Goal: Obtain resource: Download file/media

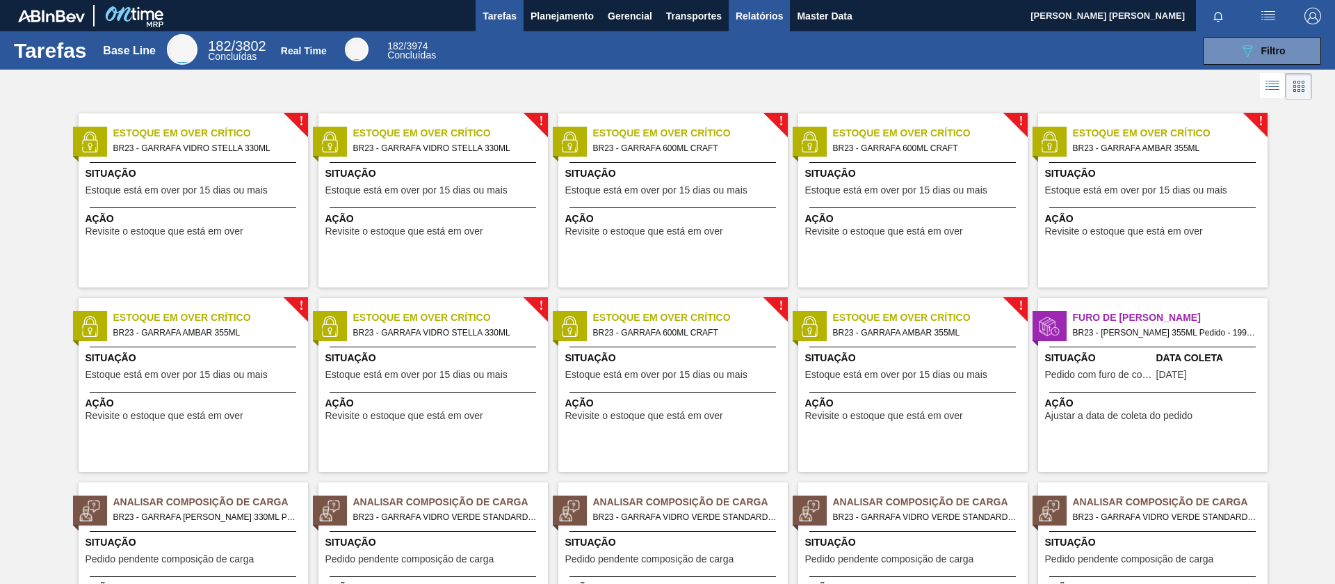
click at [767, 19] on span "Relatórios" at bounding box center [759, 16] width 47 height 17
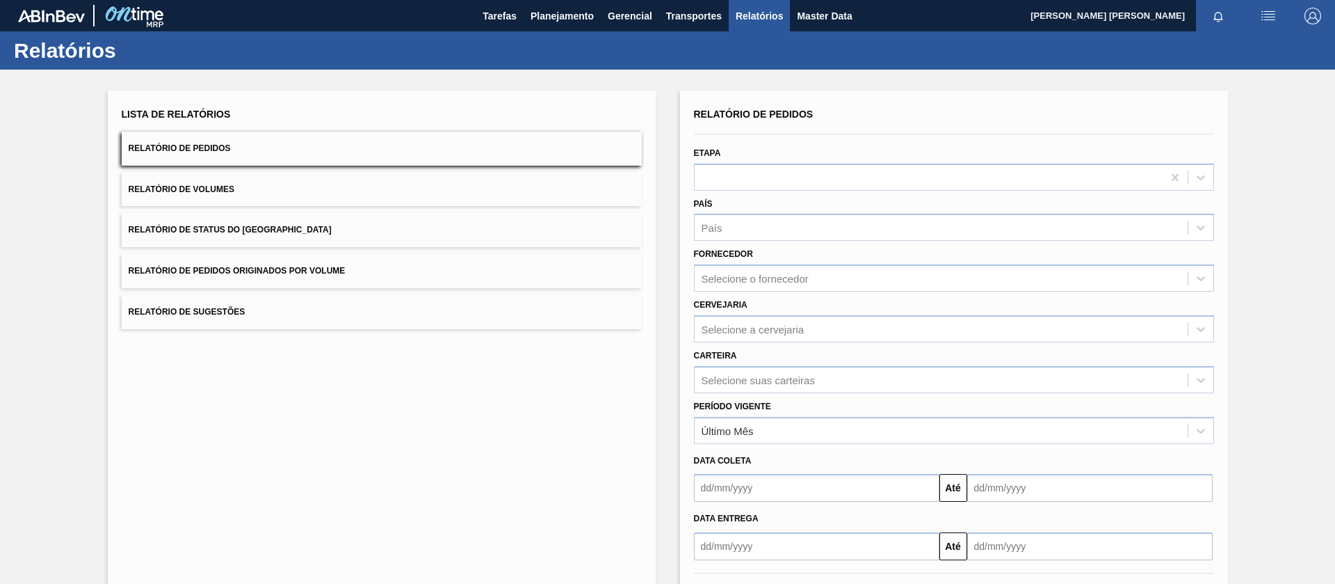
click at [283, 274] on span "Relatório de Pedidos Originados por Volume" at bounding box center [237, 271] width 217 height 10
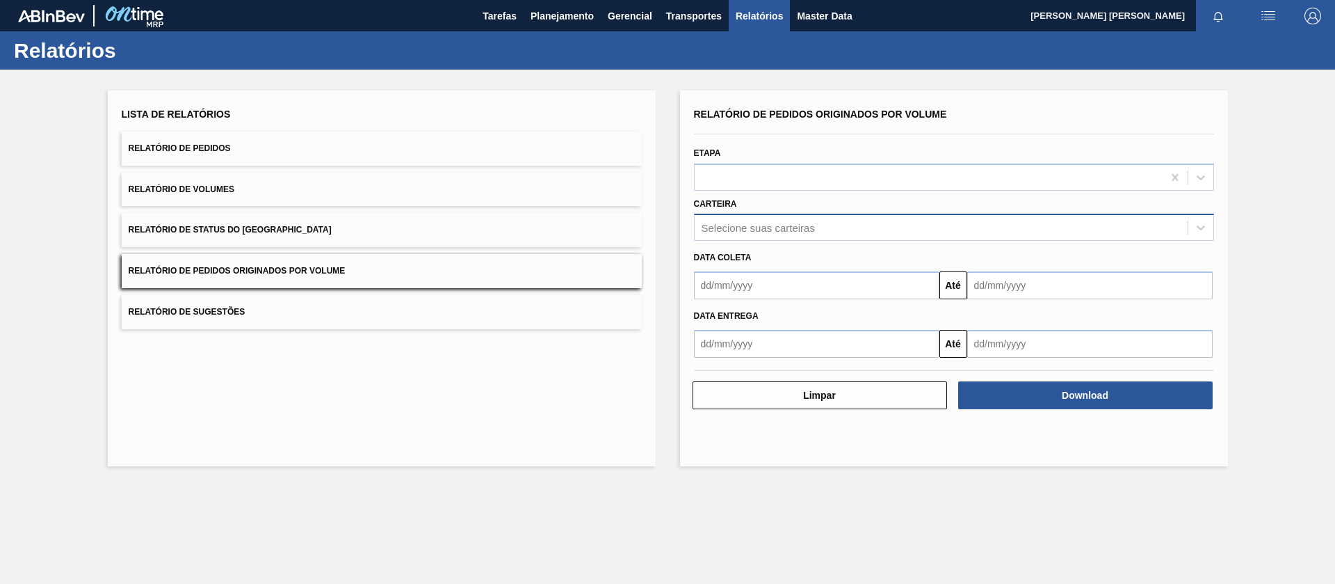
click at [758, 225] on div "Selecione suas carteiras" at bounding box center [758, 228] width 113 height 12
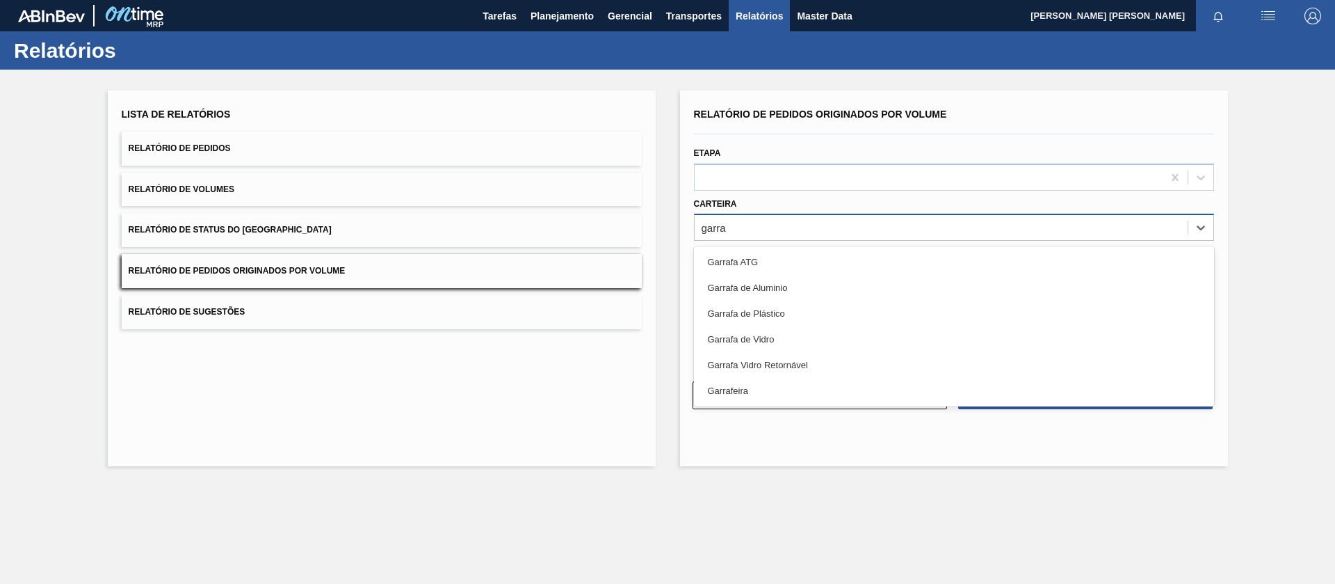
type input "garraf"
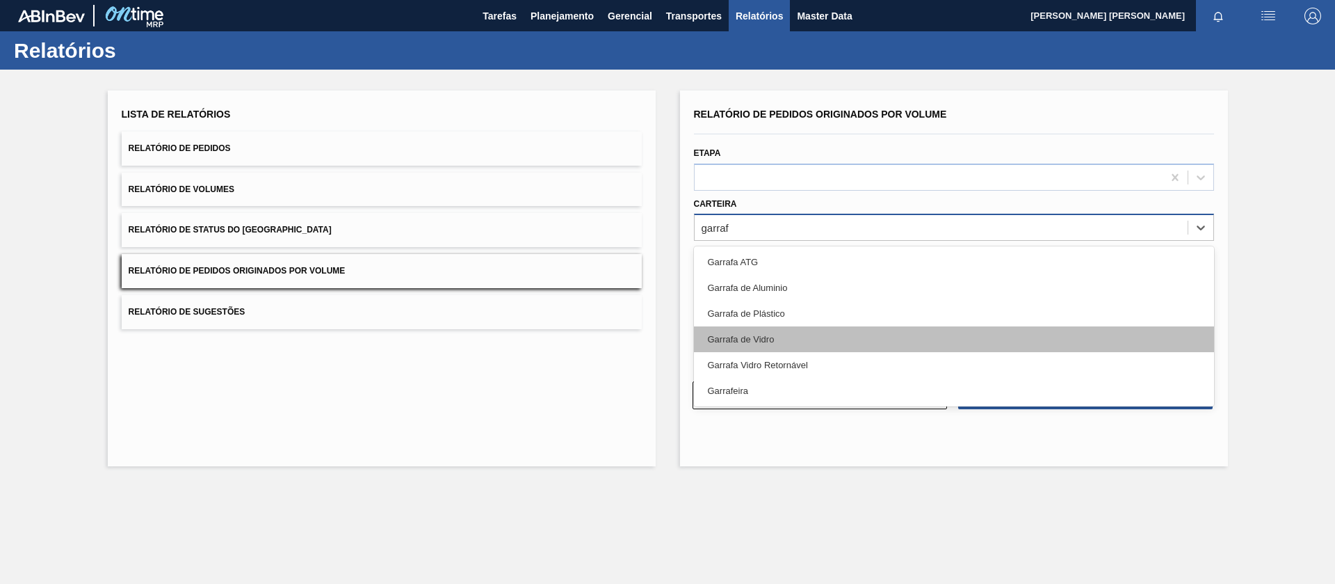
click at [778, 337] on div "Garrafa de Vidro" at bounding box center [954, 339] width 520 height 26
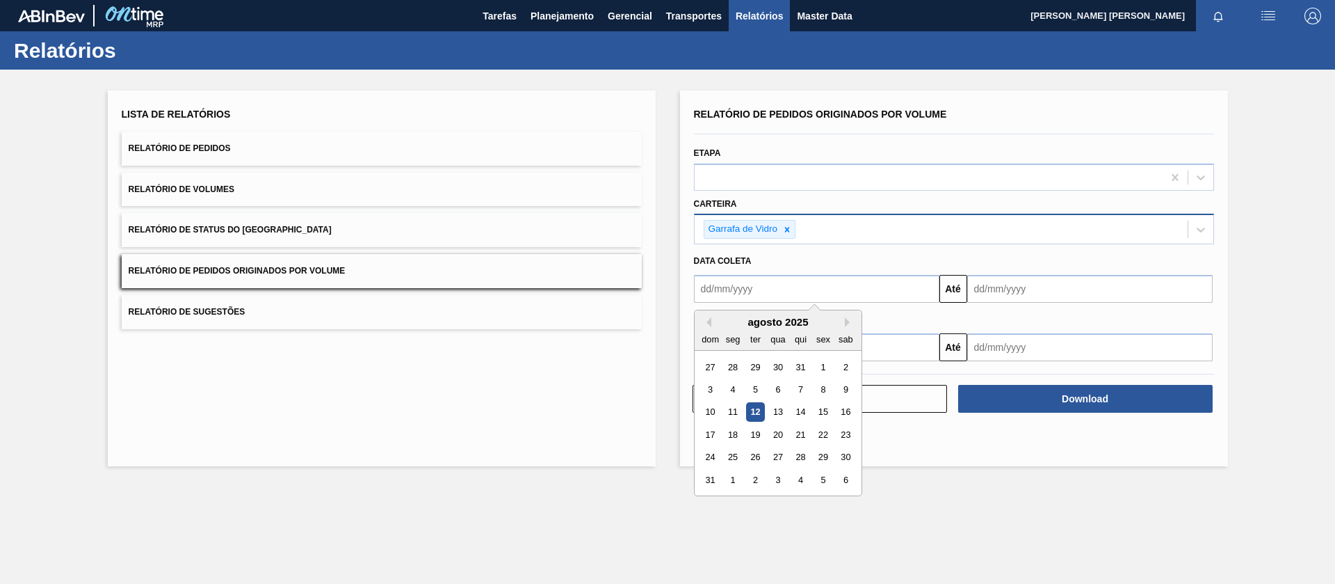
click at [789, 287] on input "text" at bounding box center [817, 289] width 246 height 28
click at [707, 321] on button "Previous Month" at bounding box center [707, 322] width 10 height 10
click at [711, 368] on div "1" at bounding box center [710, 366] width 19 height 19
type input "[DATE]"
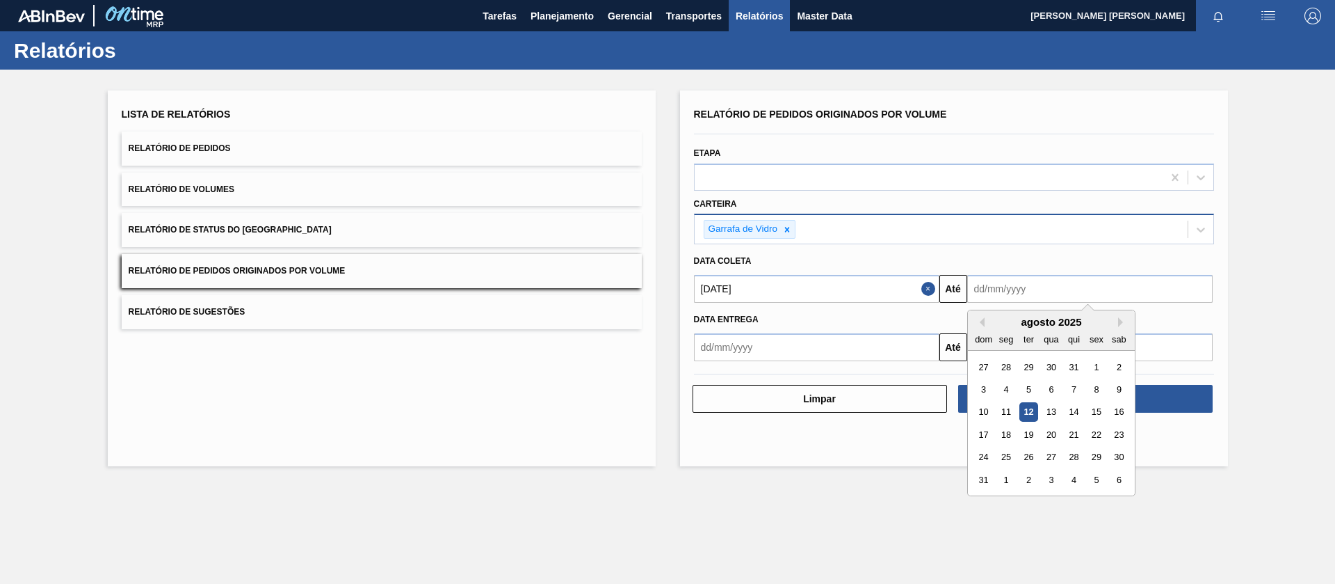
click at [1037, 279] on input "text" at bounding box center [1090, 289] width 246 height 28
click at [1120, 319] on button "Next Month" at bounding box center [1123, 322] width 10 height 10
click at [1033, 458] on div "30" at bounding box center [1028, 457] width 19 height 19
type input "[DATE]"
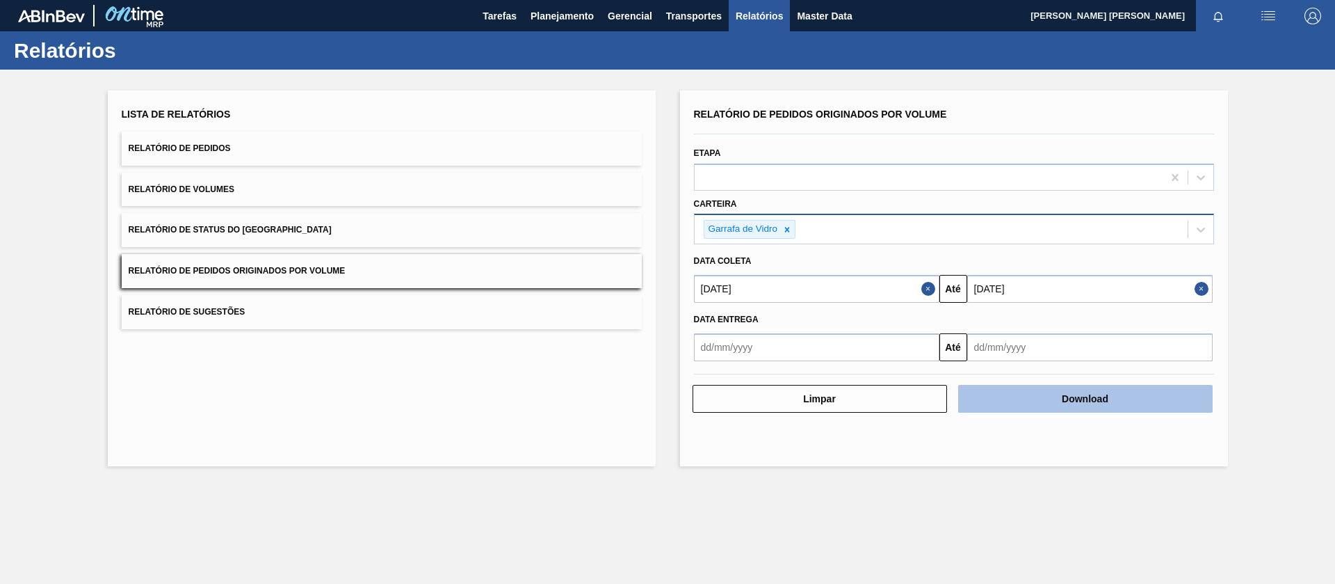
click at [1116, 401] on button "Download" at bounding box center [1085, 399] width 255 height 28
